Goal: Task Accomplishment & Management: Manage account settings

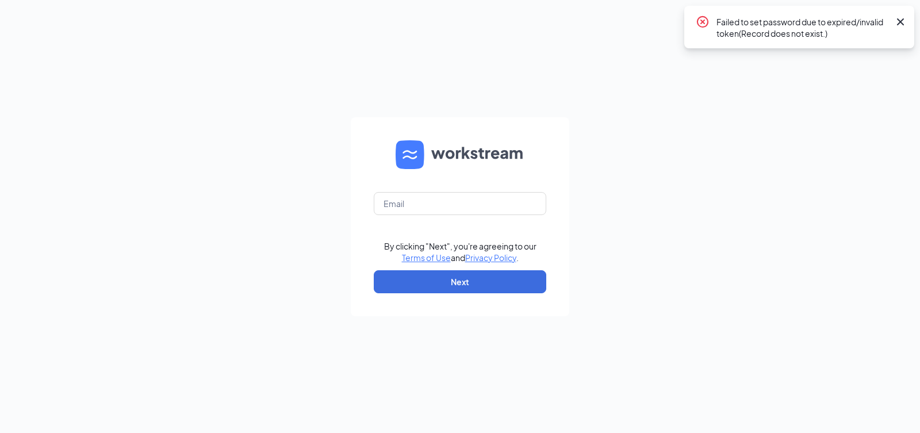
click at [904, 28] on icon "Cross" at bounding box center [901, 22] width 14 height 14
drag, startPoint x: 404, startPoint y: 217, endPoint x: 413, endPoint y: 201, distance: 18.0
click at [404, 217] on form "By clicking "Next", you're agreeing to our Terms of Use and Privacy Policy . Ne…" at bounding box center [460, 216] width 218 height 199
click at [413, 201] on input "text" at bounding box center [460, 203] width 172 height 23
type input "[EMAIL_ADDRESS][DOMAIN_NAME]"
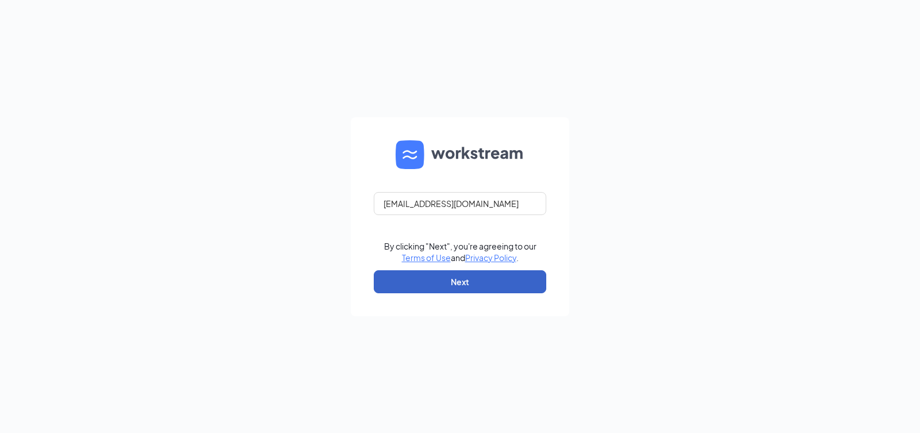
click at [432, 275] on button "Next" at bounding box center [460, 281] width 172 height 23
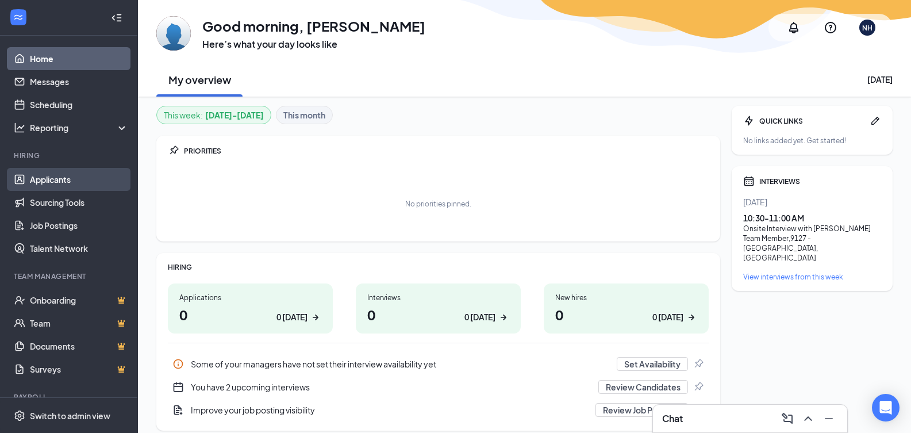
click at [48, 176] on link "Applicants" at bounding box center [79, 179] width 98 height 23
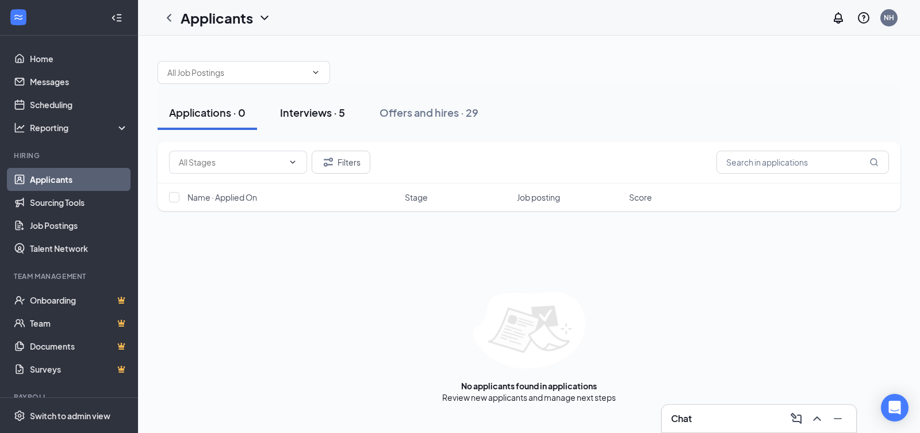
click at [306, 107] on div "Interviews · 5" at bounding box center [312, 112] width 65 height 14
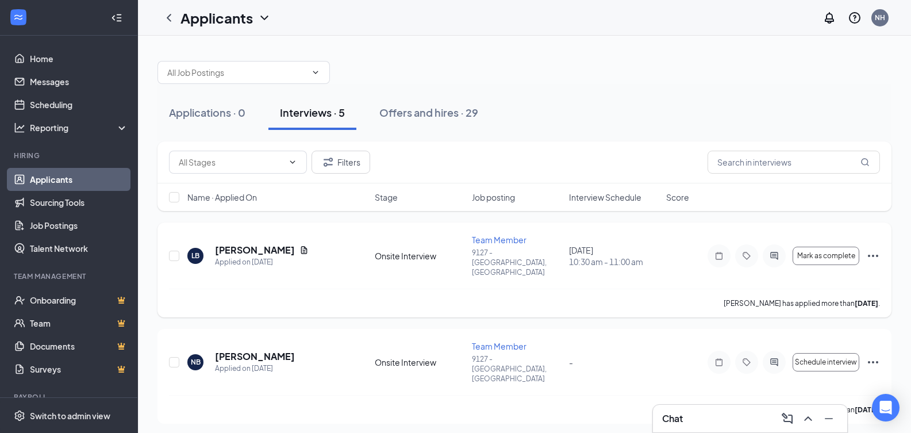
click at [300, 246] on icon "Document" at bounding box center [304, 250] width 9 height 9
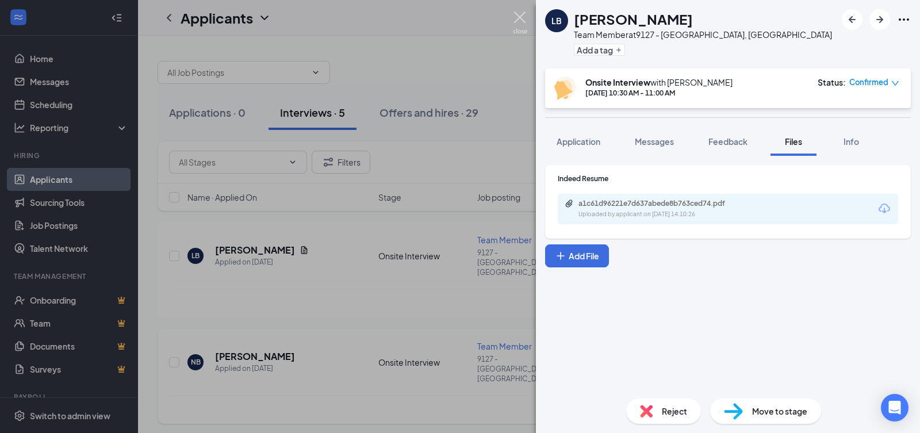
drag, startPoint x: 518, startPoint y: 29, endPoint x: 316, endPoint y: 384, distance: 408.4
click at [518, 29] on img at bounding box center [520, 22] width 14 height 22
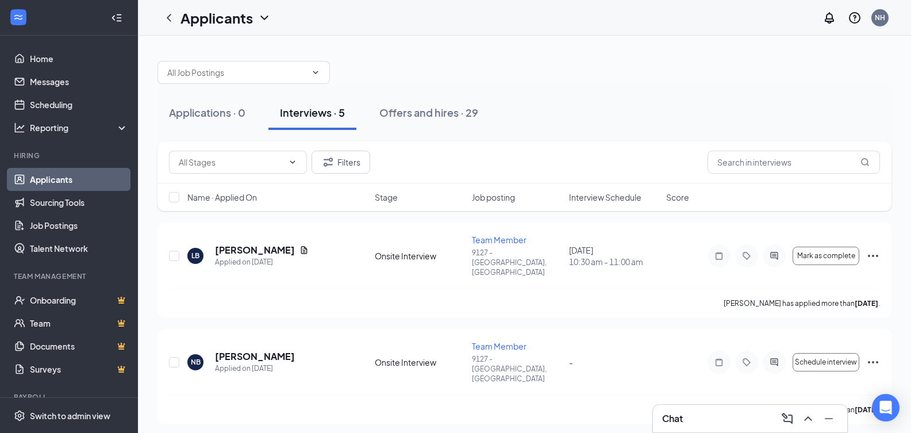
drag, startPoint x: 440, startPoint y: 119, endPoint x: 451, endPoint y: 138, distance: 21.9
click at [440, 119] on div "Offers and hires · 29" at bounding box center [428, 112] width 99 height 14
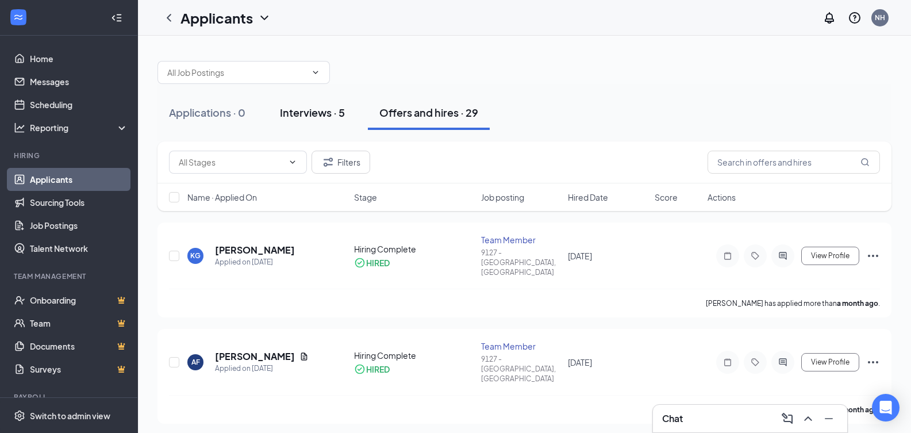
click at [335, 106] on div "Interviews · 5" at bounding box center [312, 112] width 65 height 14
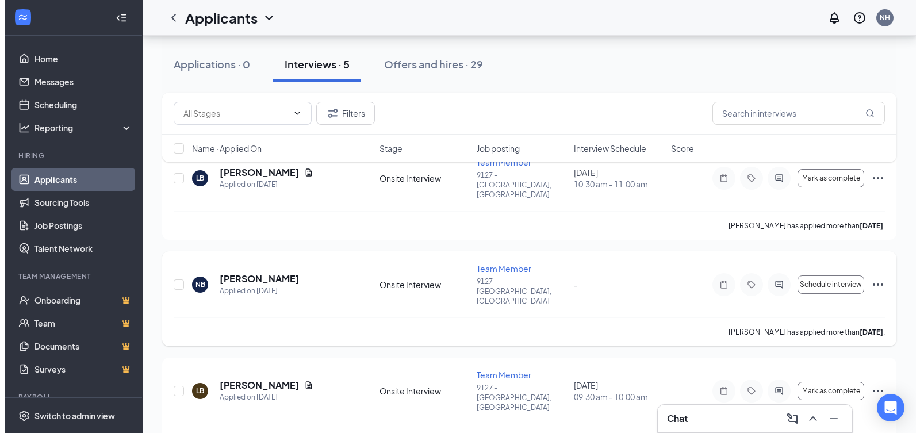
scroll to position [57, 0]
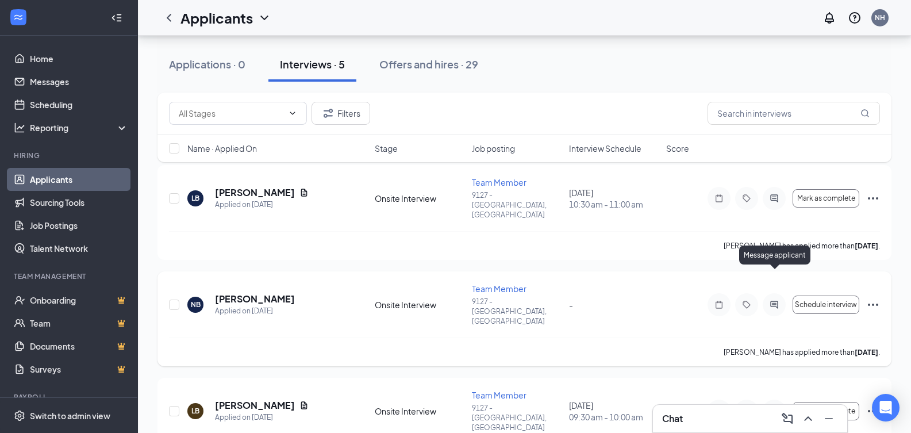
click at [772, 300] on icon "ActiveChat" at bounding box center [775, 304] width 14 height 9
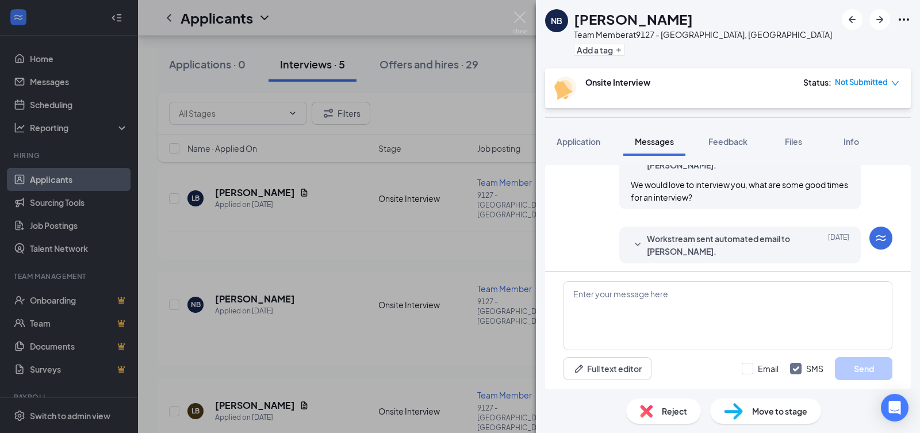
scroll to position [223, 0]
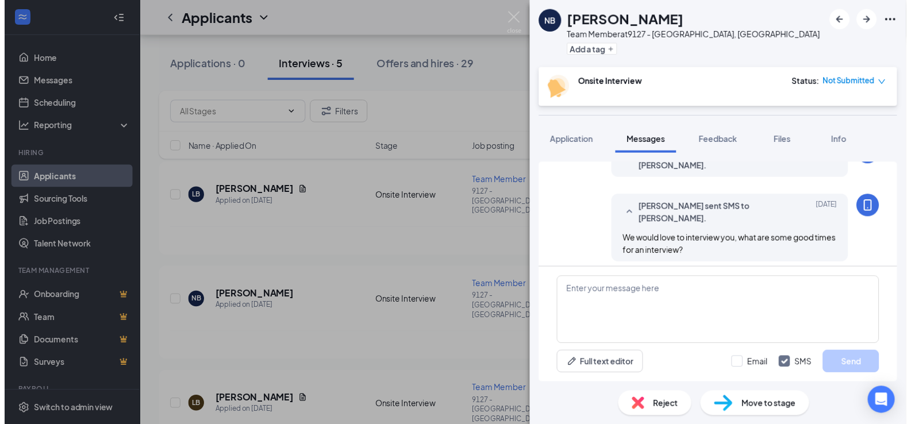
scroll to position [338, 0]
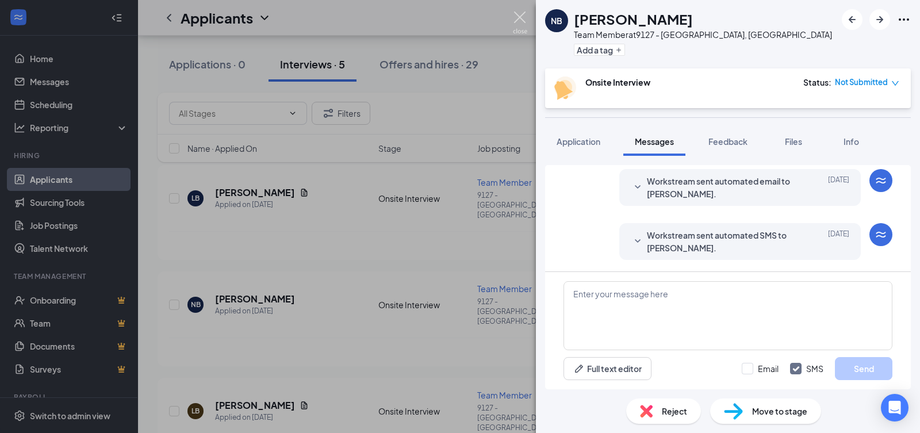
click at [514, 20] on img at bounding box center [520, 22] width 14 height 22
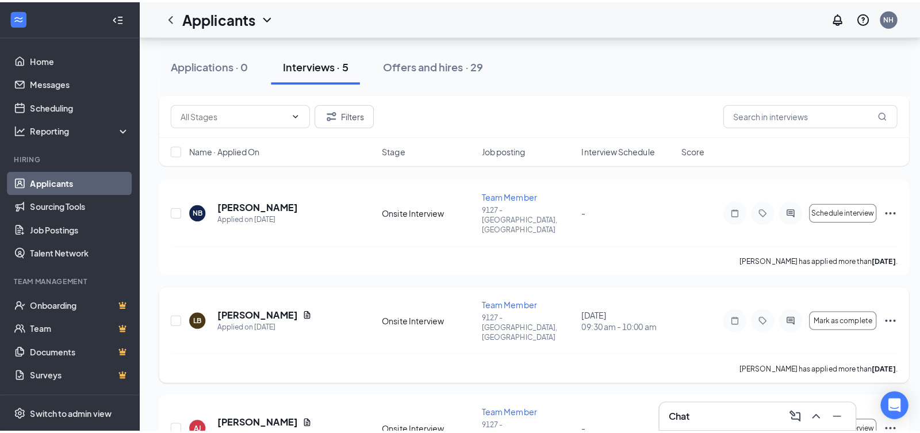
scroll to position [172, 0]
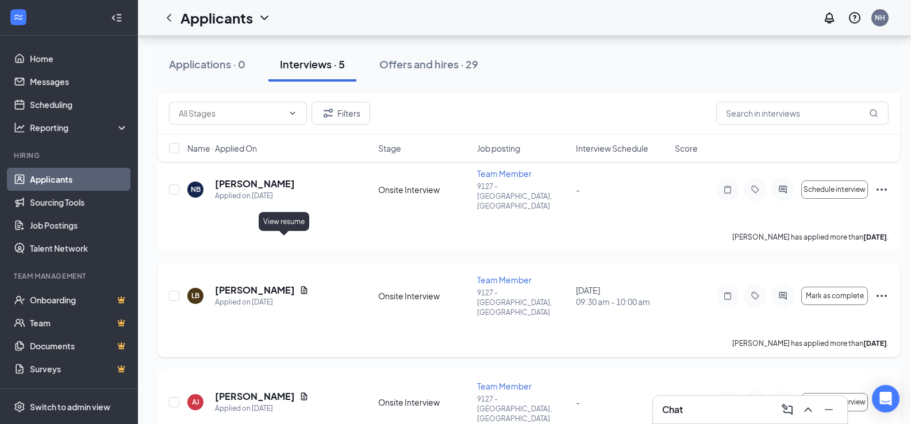
click at [300, 286] on icon "Document" at bounding box center [304, 290] width 9 height 9
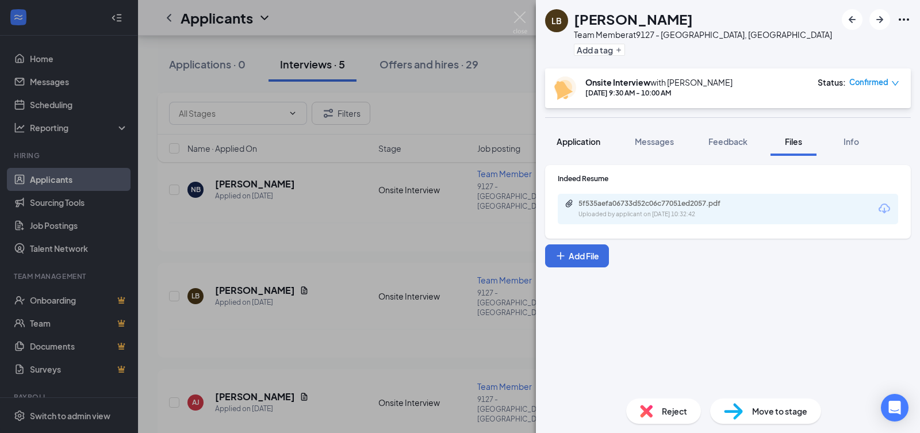
click at [569, 148] on button "Application" at bounding box center [578, 141] width 67 height 29
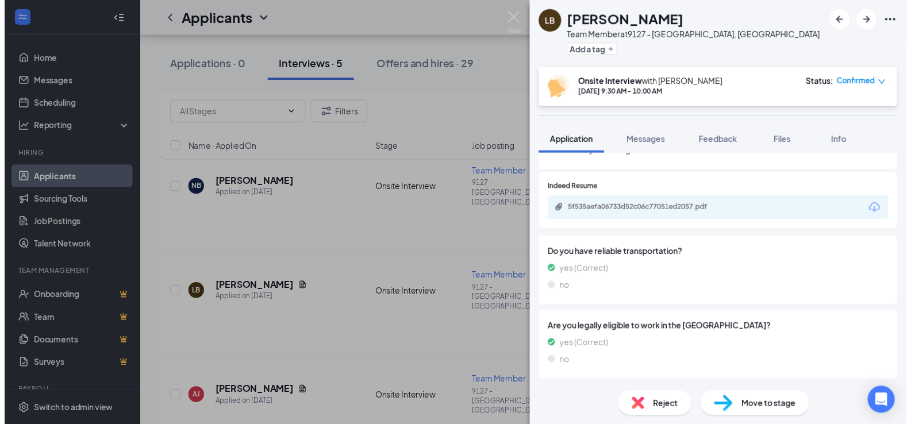
scroll to position [476, 0]
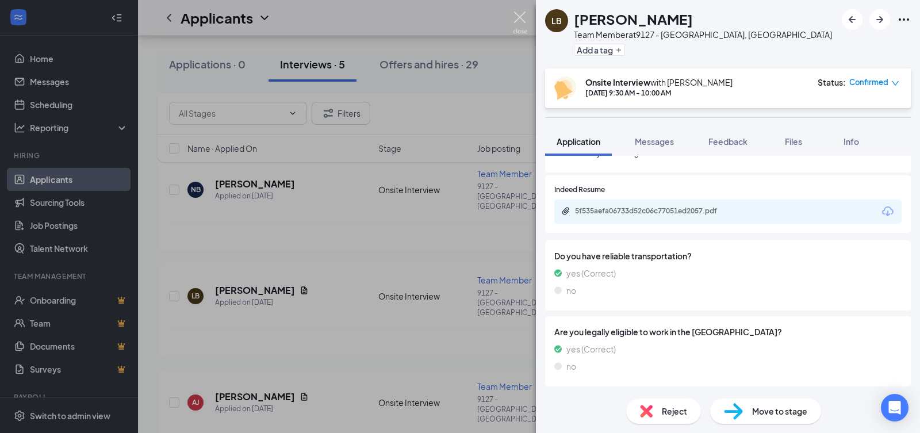
click at [524, 15] on img at bounding box center [520, 22] width 14 height 22
